Goal: Information Seeking & Learning: Learn about a topic

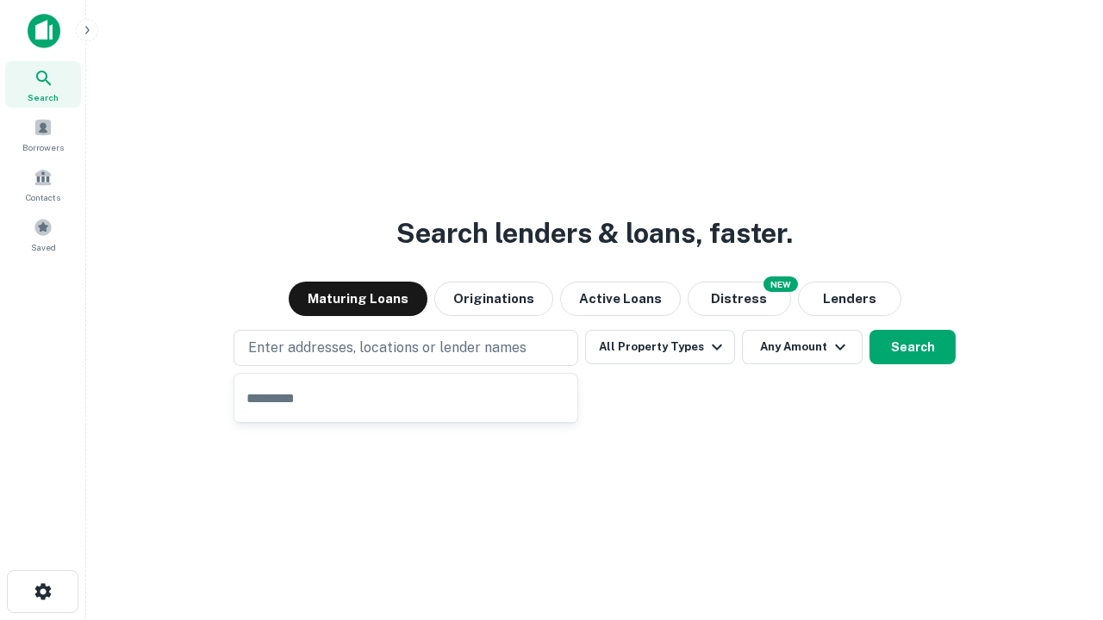
type input "**********"
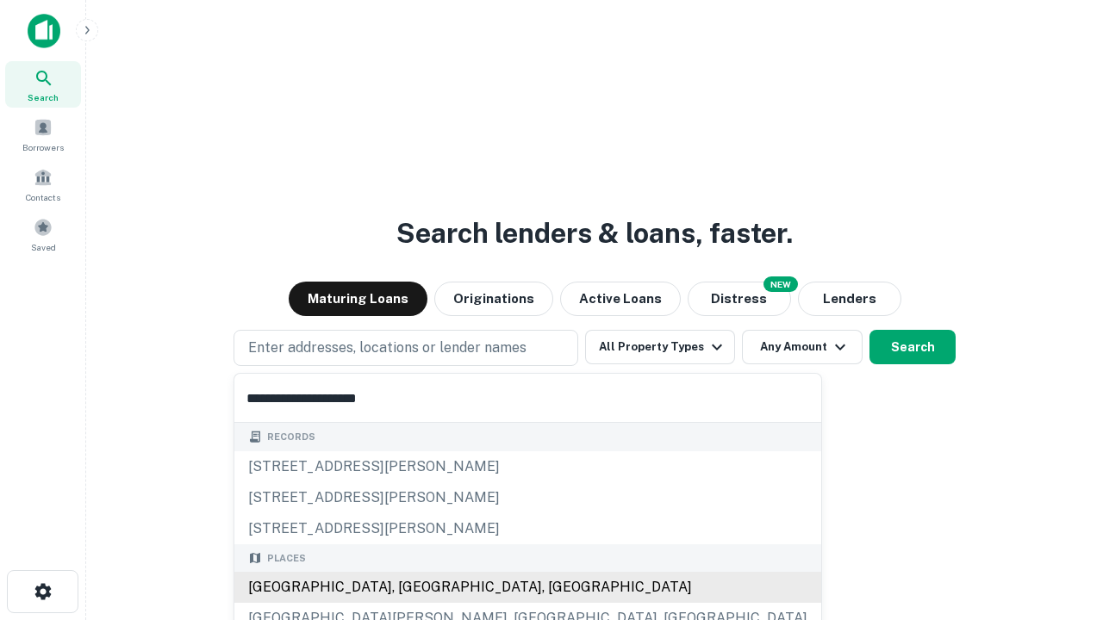
click at [412, 587] on div "[GEOGRAPHIC_DATA], [GEOGRAPHIC_DATA], [GEOGRAPHIC_DATA]" at bounding box center [527, 587] width 587 height 31
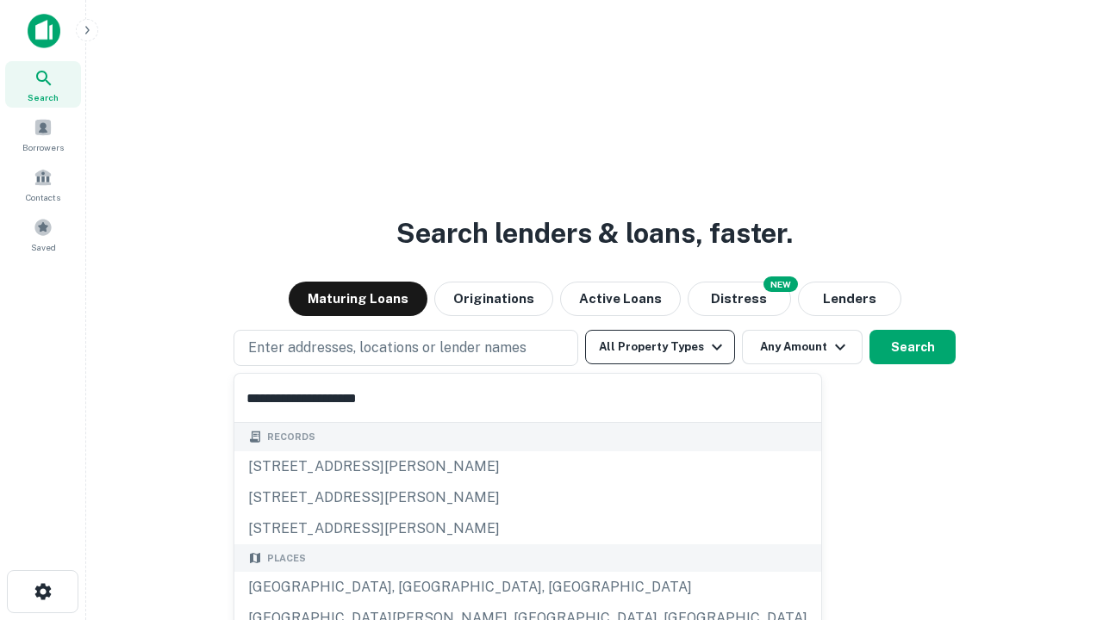
click at [660, 347] on button "All Property Types" at bounding box center [660, 347] width 150 height 34
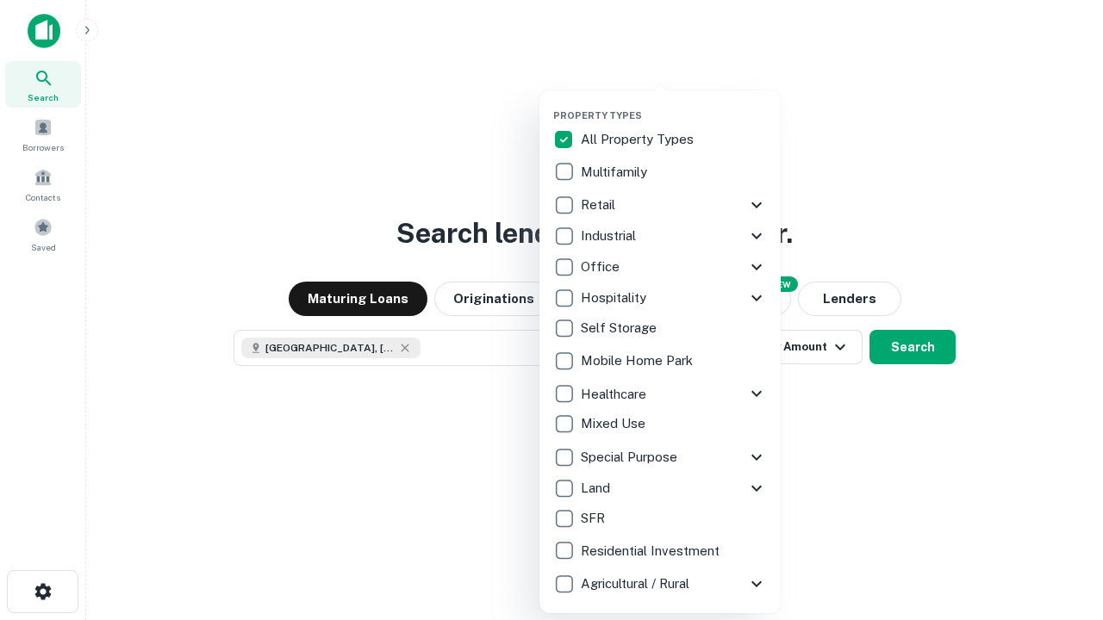
click at [674, 104] on button "button" at bounding box center [673, 104] width 241 height 1
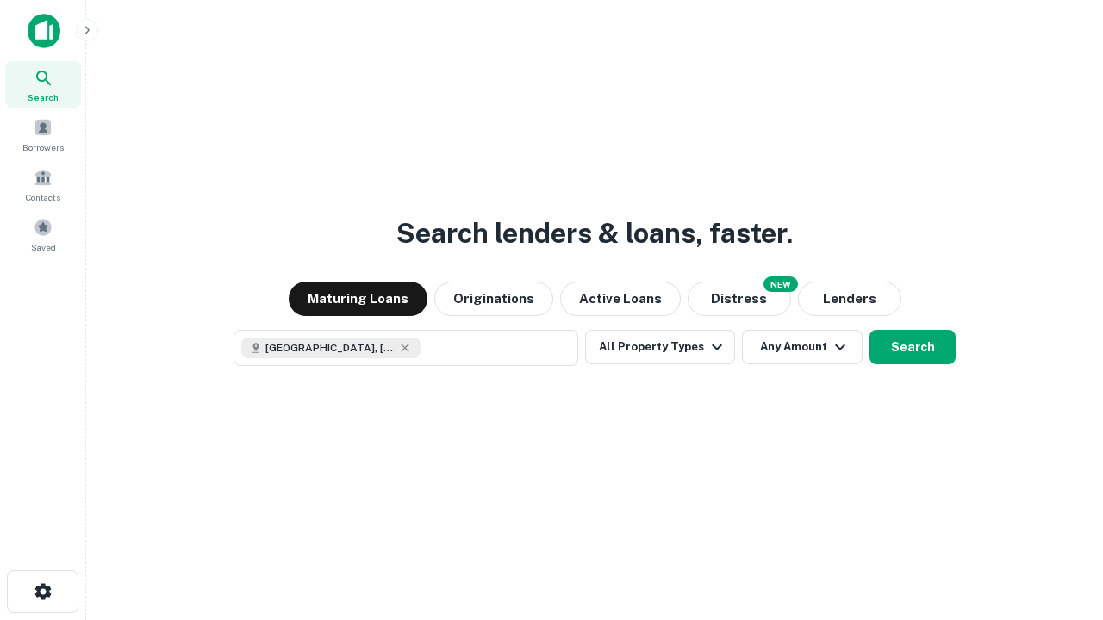
scroll to position [28, 0]
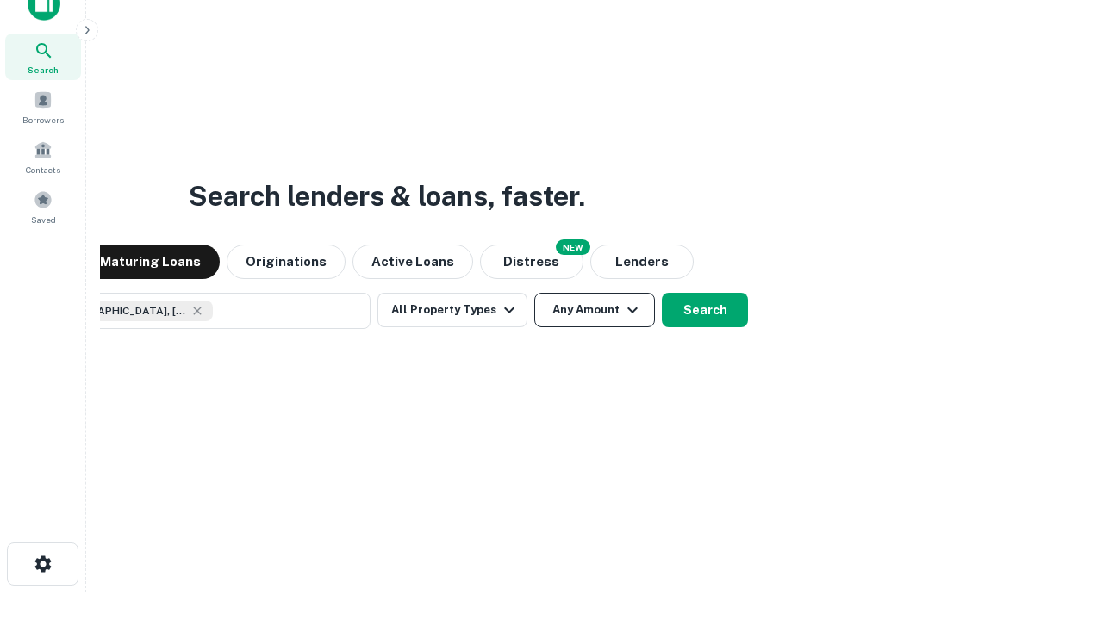
click at [534, 293] on button "Any Amount" at bounding box center [594, 310] width 121 height 34
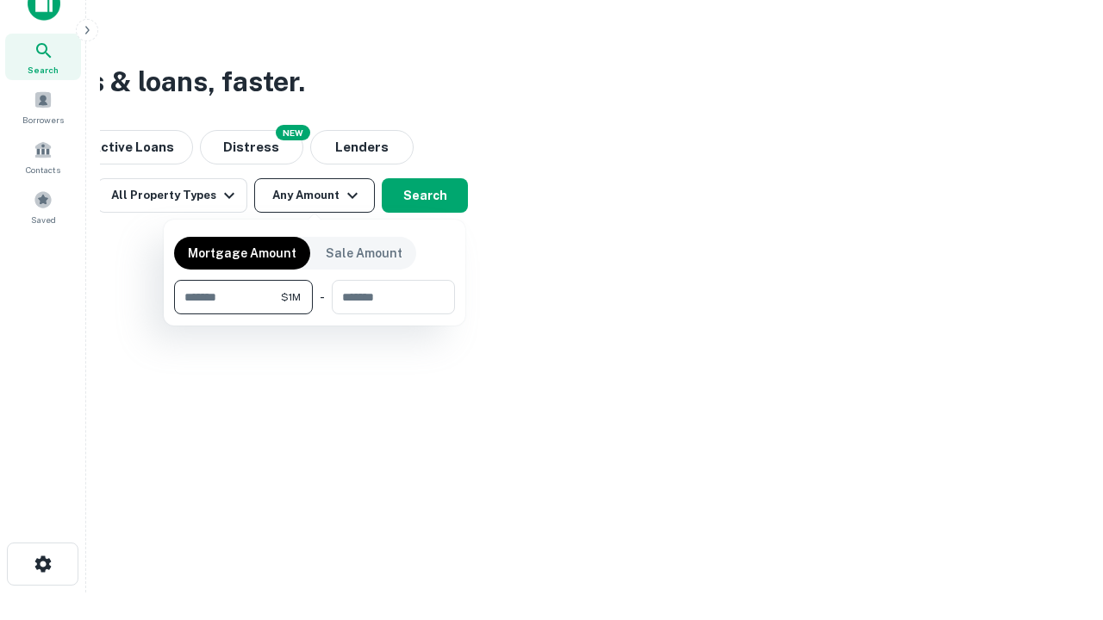
type input "*******"
click at [314, 314] on button "button" at bounding box center [314, 314] width 281 height 1
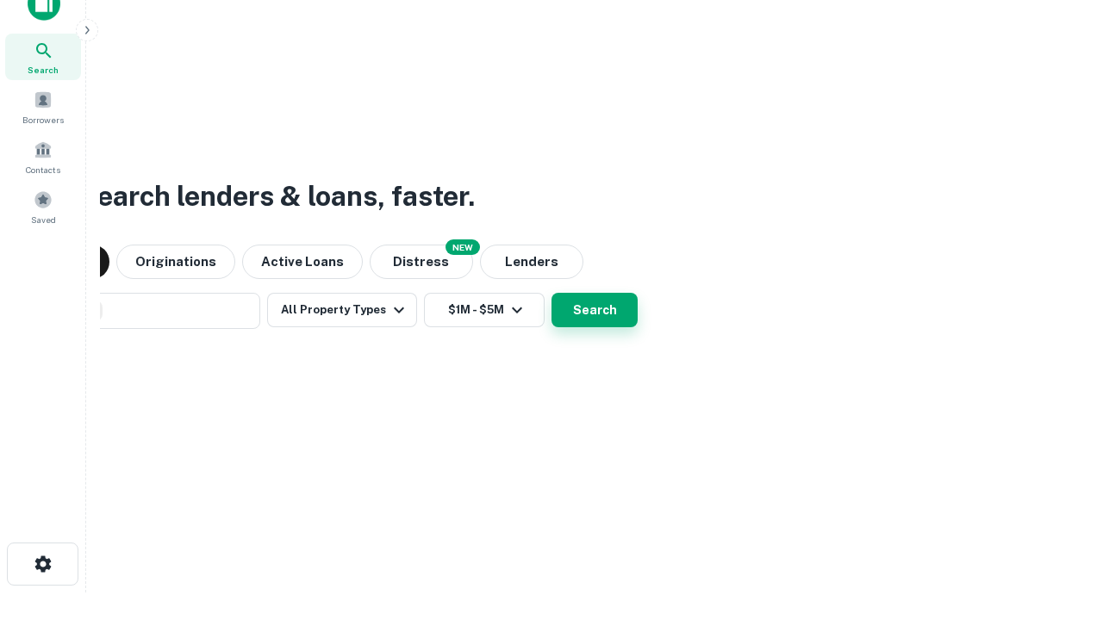
click at [551, 293] on button "Search" at bounding box center [594, 310] width 86 height 34
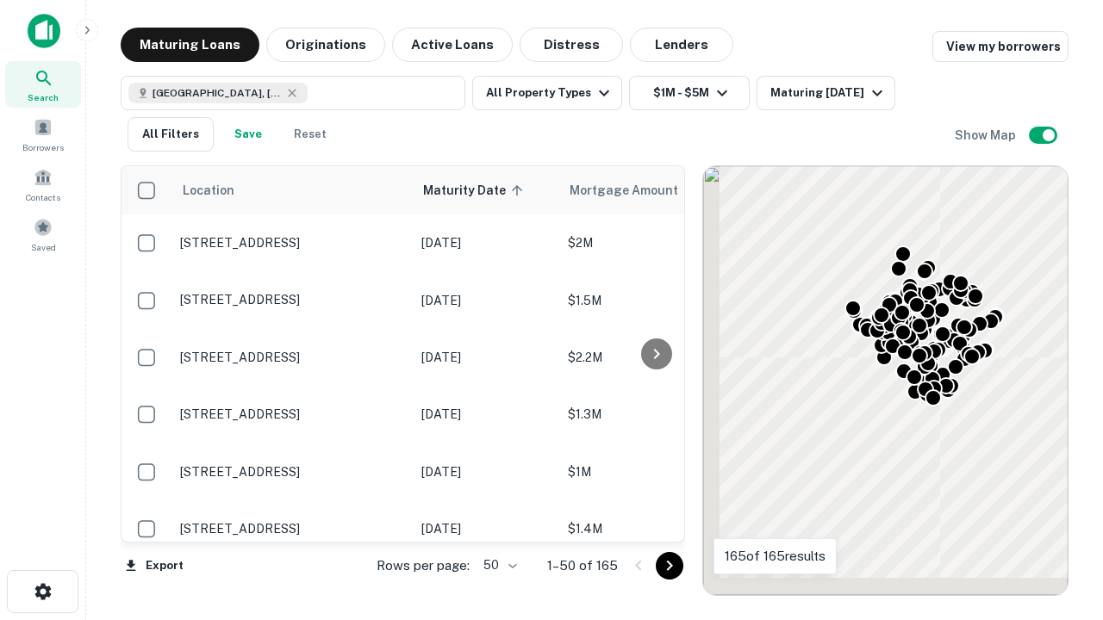
click at [497, 565] on body "Search Borrowers Contacts Saved Maturing Loans Originations Active Loans Distre…" at bounding box center [551, 310] width 1103 height 620
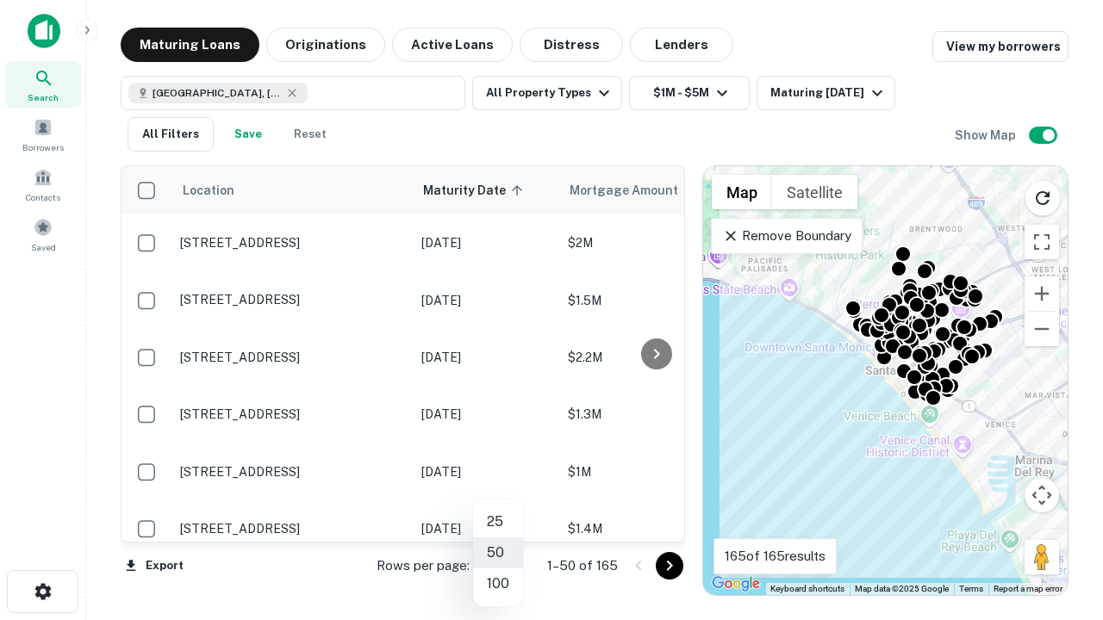
click at [498, 522] on li "25" at bounding box center [498, 521] width 50 height 31
